Goal: Contribute content: Add original content to the website for others to see

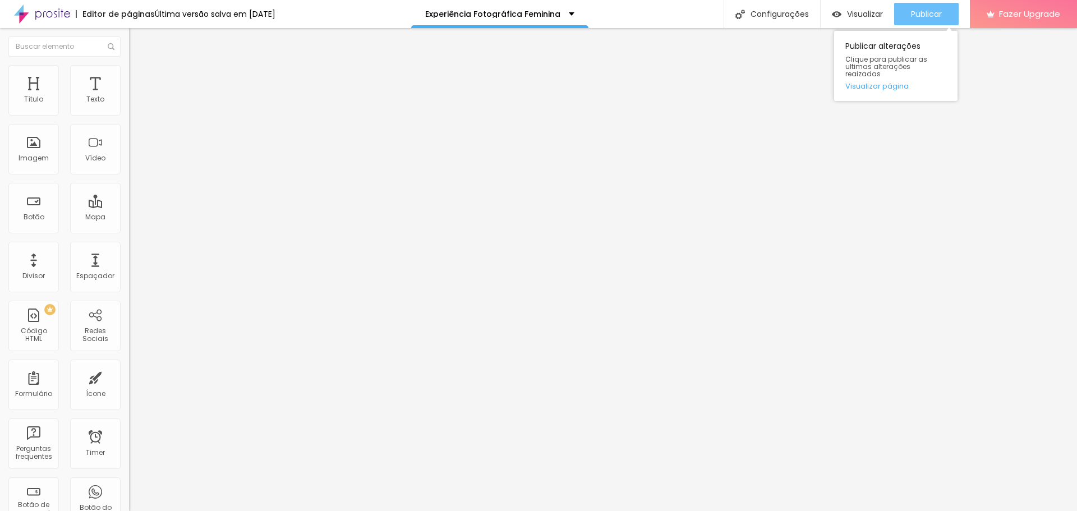
click at [938, 15] on span "Publicar" at bounding box center [926, 14] width 31 height 9
click at [129, 113] on img at bounding box center [132, 116] width 7 height 7
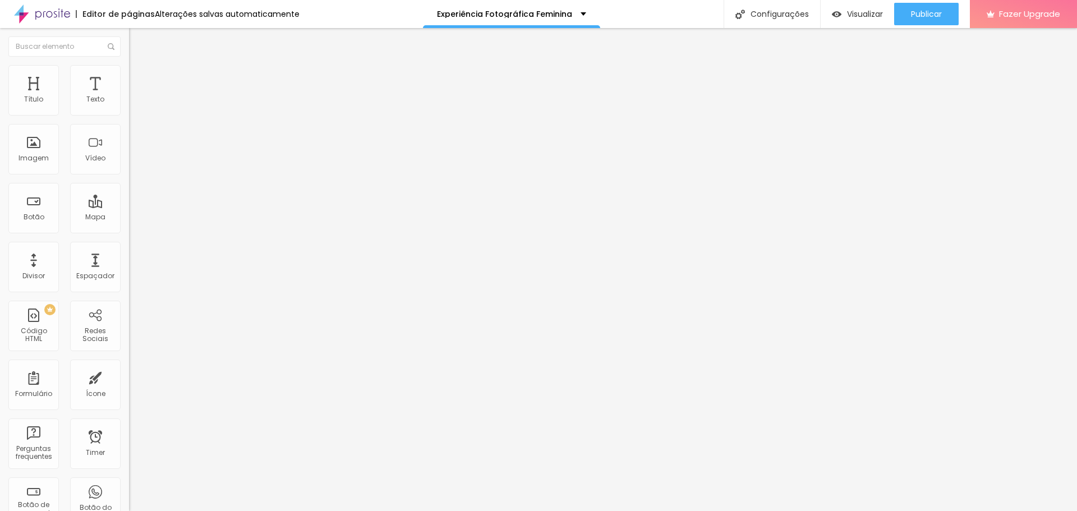
type input "Ensaio Casal"
click at [129, 114] on span at bounding box center [132, 118] width 7 height 10
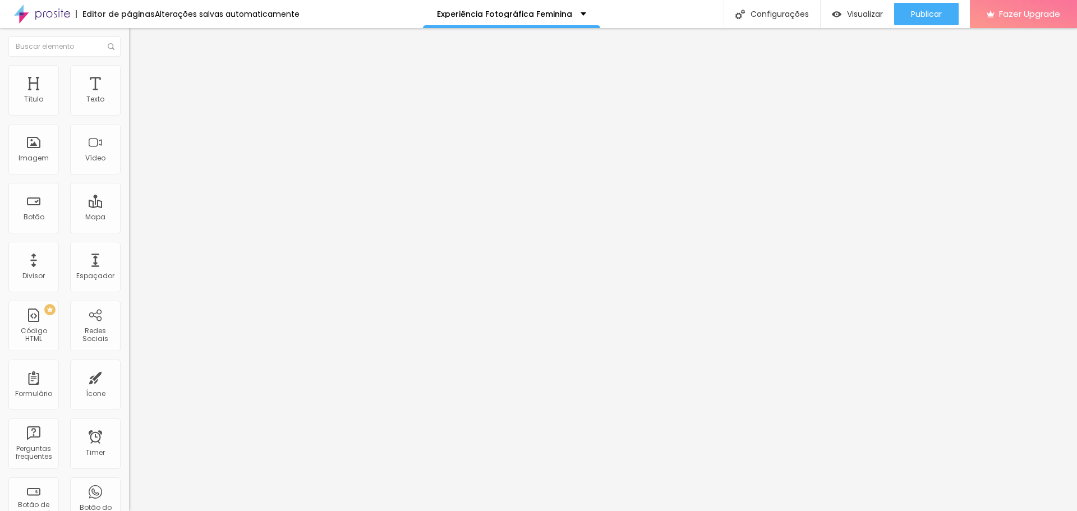
type input "Ensaio de Família"
click at [935, 15] on span "Publicar" at bounding box center [926, 14] width 31 height 9
click at [129, 113] on img at bounding box center [132, 116] width 7 height 7
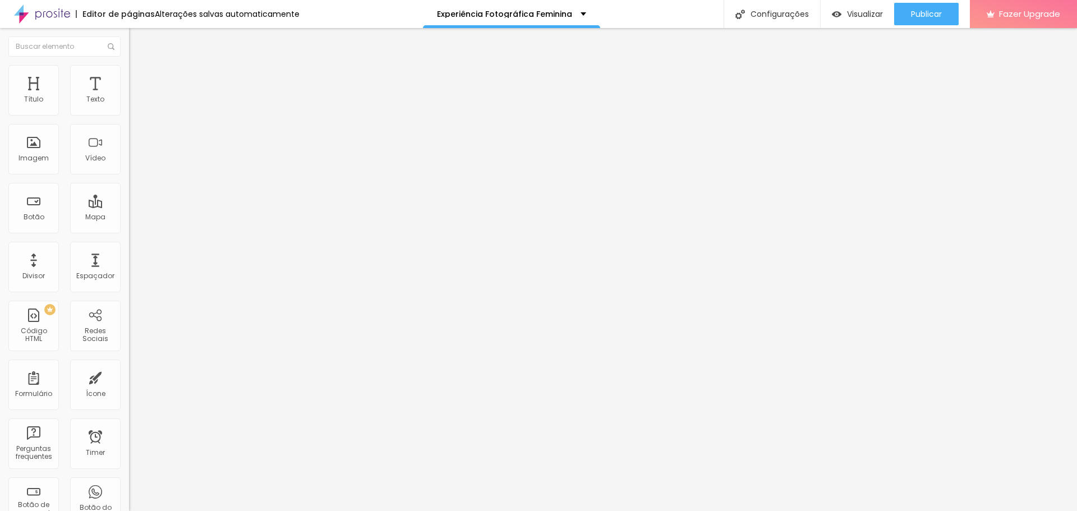
scroll to position [112, 0]
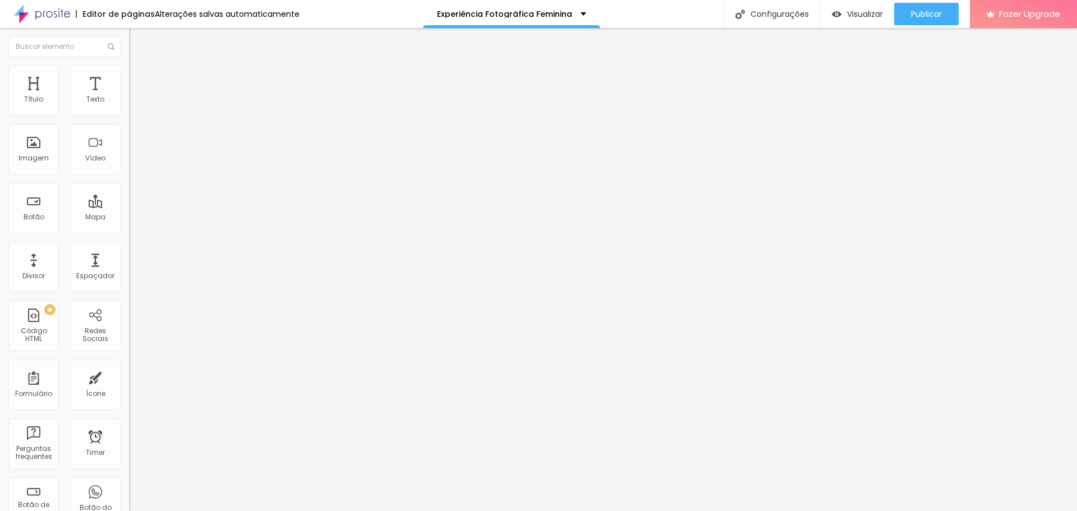
type input "Ensaio Feminino Indvidual"
click at [129, 95] on span "Formulário" at bounding box center [147, 91] width 37 height 10
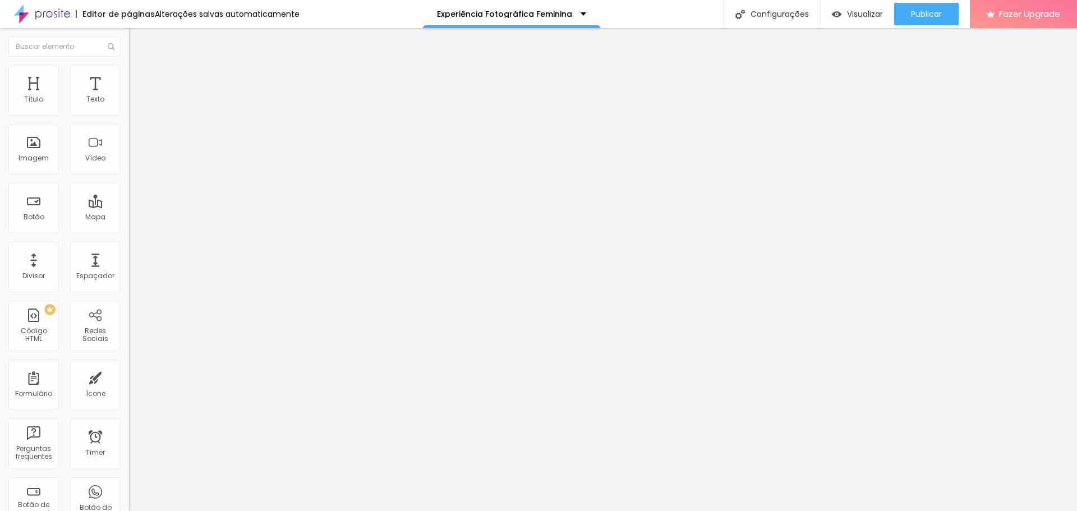
click at [129, 95] on span "Formulário" at bounding box center [147, 91] width 37 height 10
click at [129, 113] on img at bounding box center [132, 116] width 7 height 7
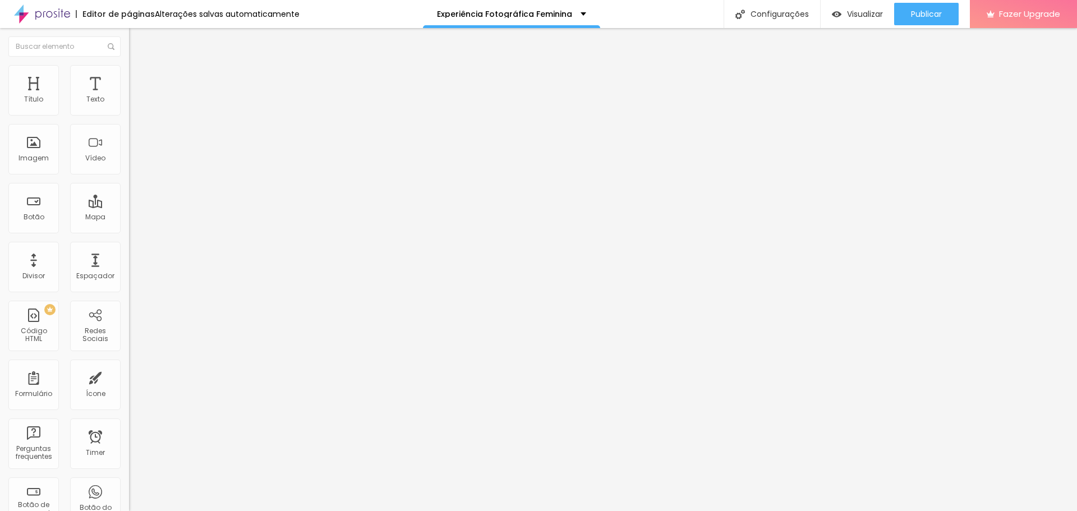
type input "Ensaio Feminino Individual"
click at [937, 6] on div "Publicar" at bounding box center [926, 14] width 31 height 22
